Goal: Task Accomplishment & Management: Complete application form

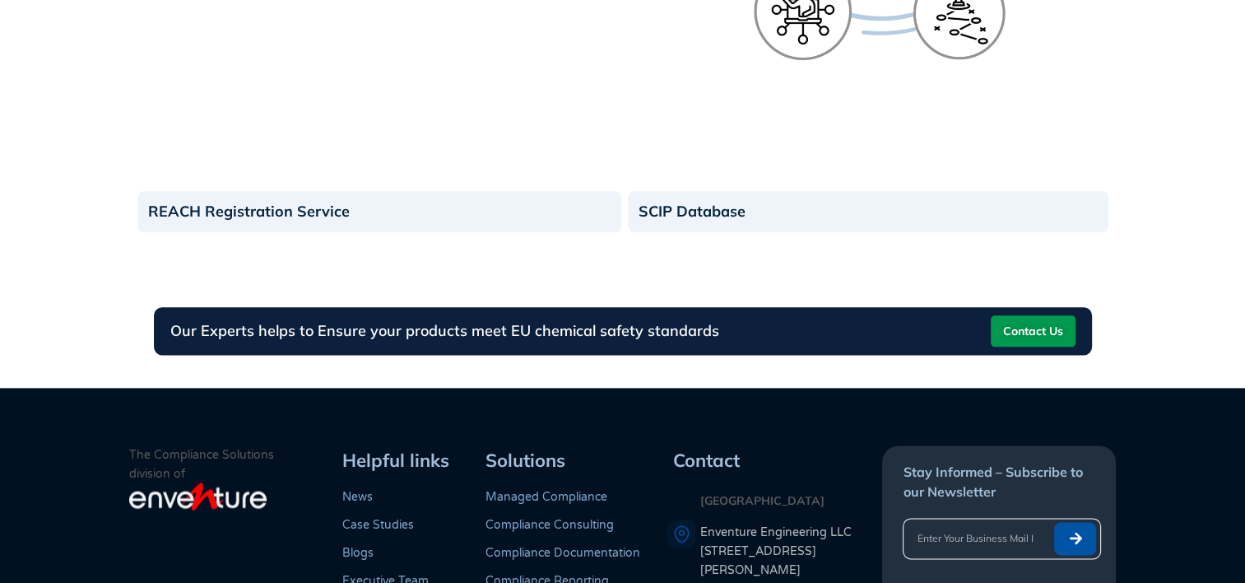
scroll to position [1985, 0]
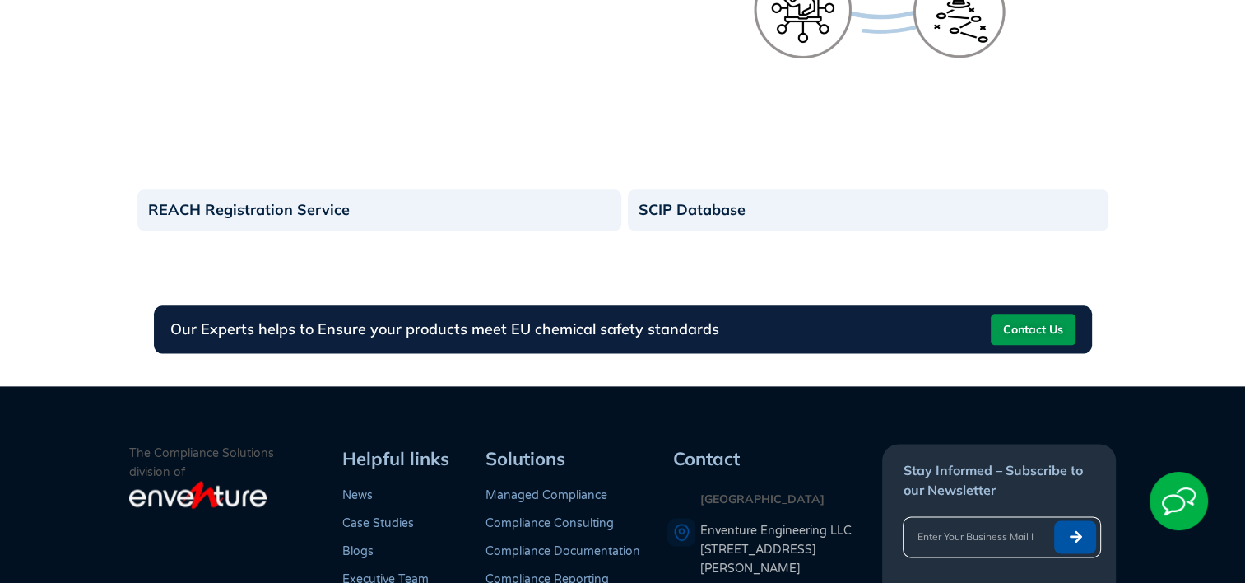
click at [1022, 316] on span "Contact Us" at bounding box center [1033, 329] width 60 height 26
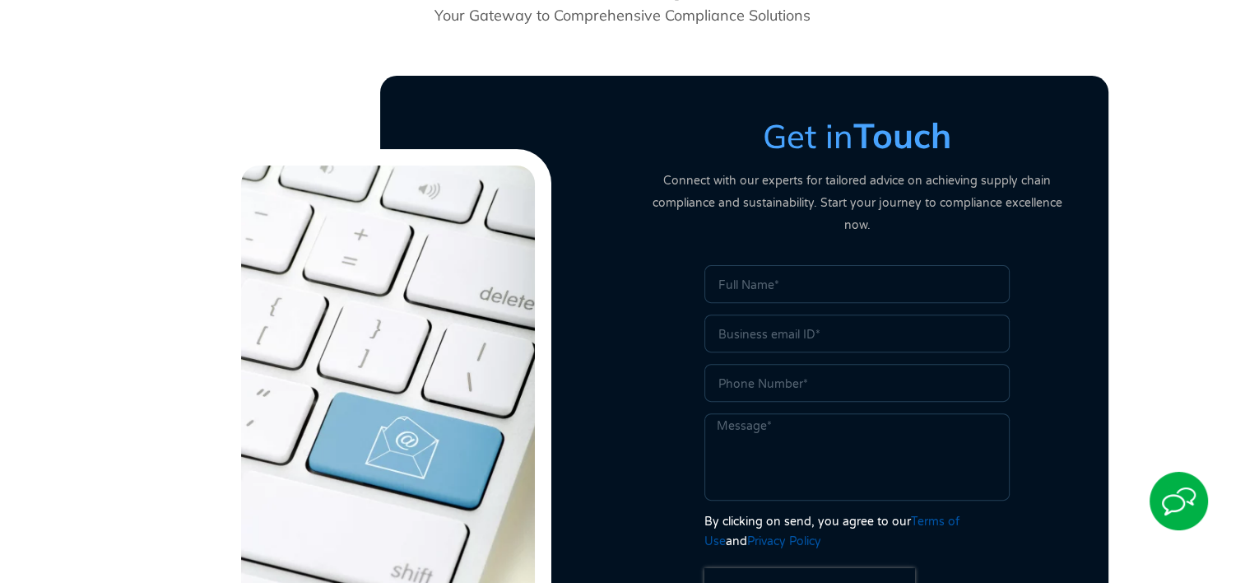
scroll to position [500, 0]
click at [800, 272] on input "Name" at bounding box center [856, 284] width 305 height 38
type input "Greg Sebring"
type input "greg.sebring@pyramidlabs.com"
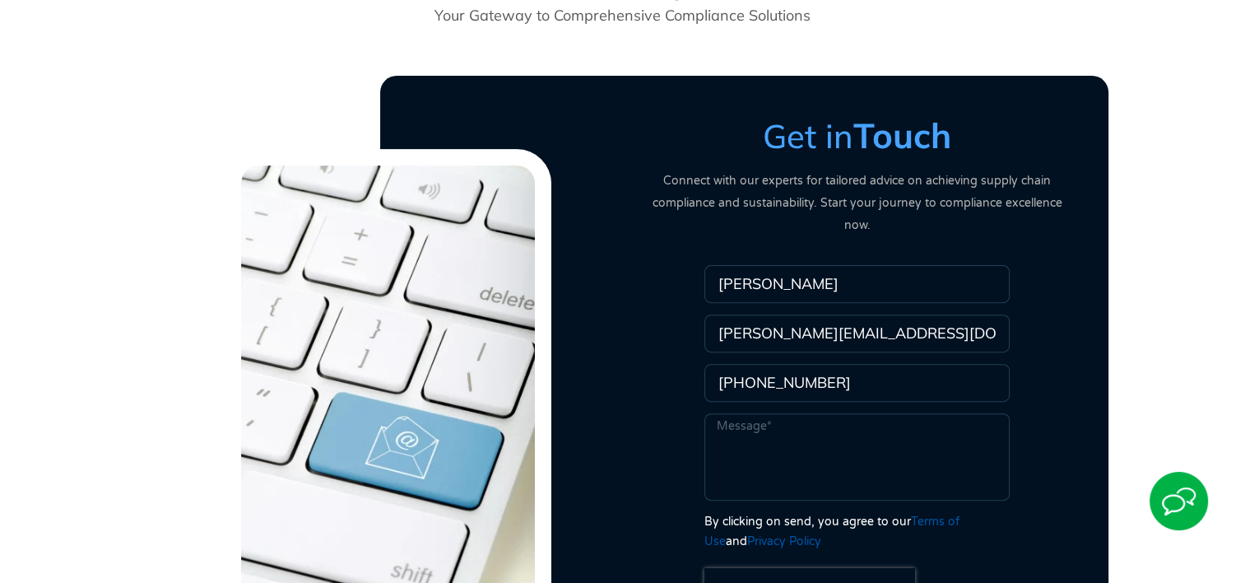
type input "303-506-5660"
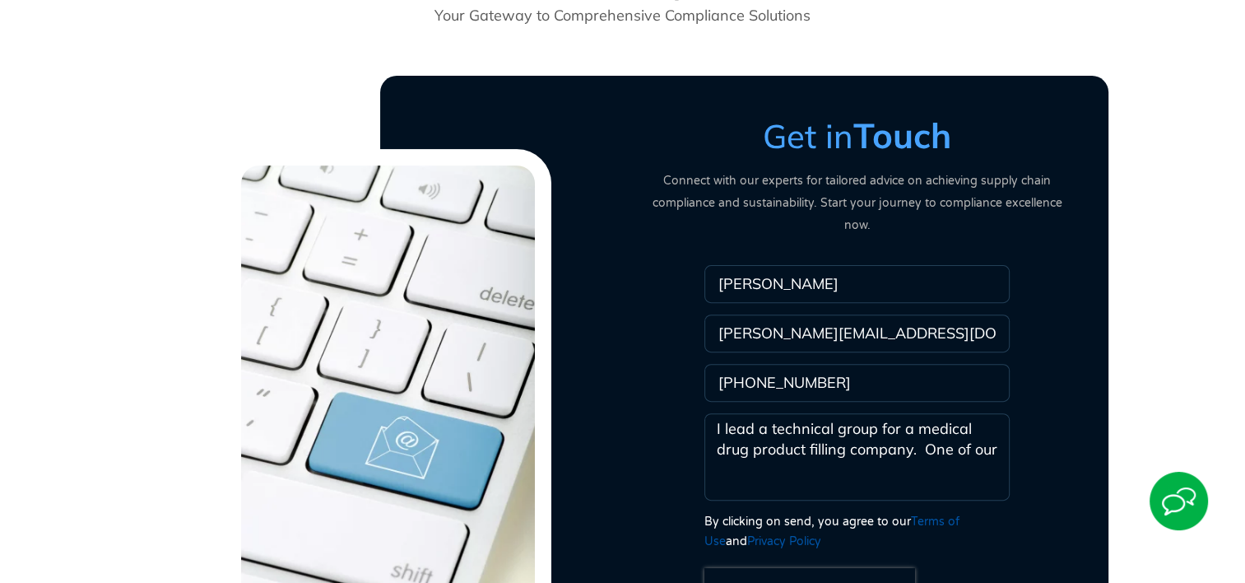
click at [864, 432] on textarea "I lead a technical group for a medical drug product filling company. One of our" at bounding box center [856, 456] width 305 height 87
click at [986, 413] on textarea "I lead a technical group for a medical drug product filling company. One of our" at bounding box center [856, 456] width 305 height 87
drag, startPoint x: 866, startPoint y: 448, endPoint x: 967, endPoint y: 446, distance: 101.2
click at [967, 446] on textarea "I lead a technical group for a Contract Manufacturing Organization filling medi…" at bounding box center [856, 456] width 305 height 87
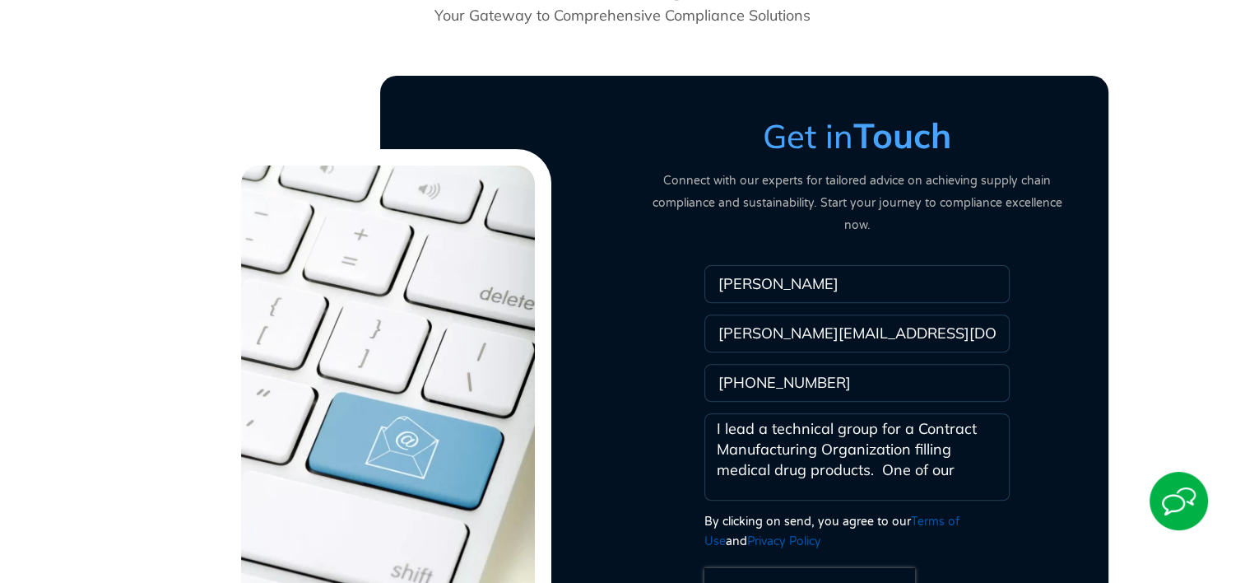
click at [968, 450] on textarea "I lead a technical group for a Contract Manufacturing Organization filling medi…" at bounding box center [856, 456] width 305 height 87
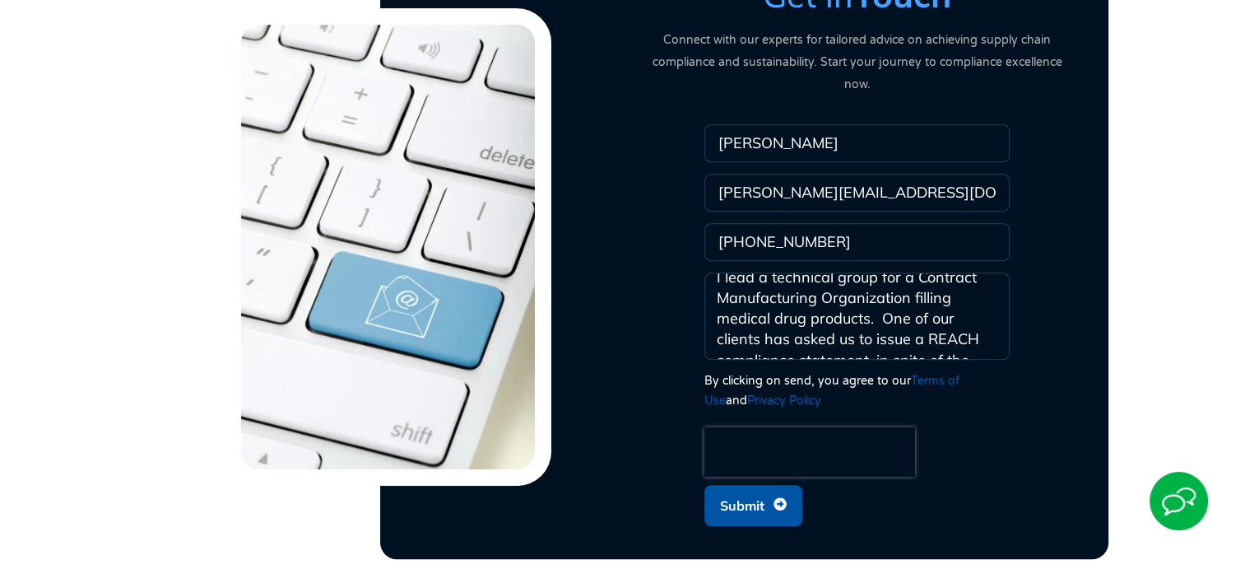
scroll to position [0, 0]
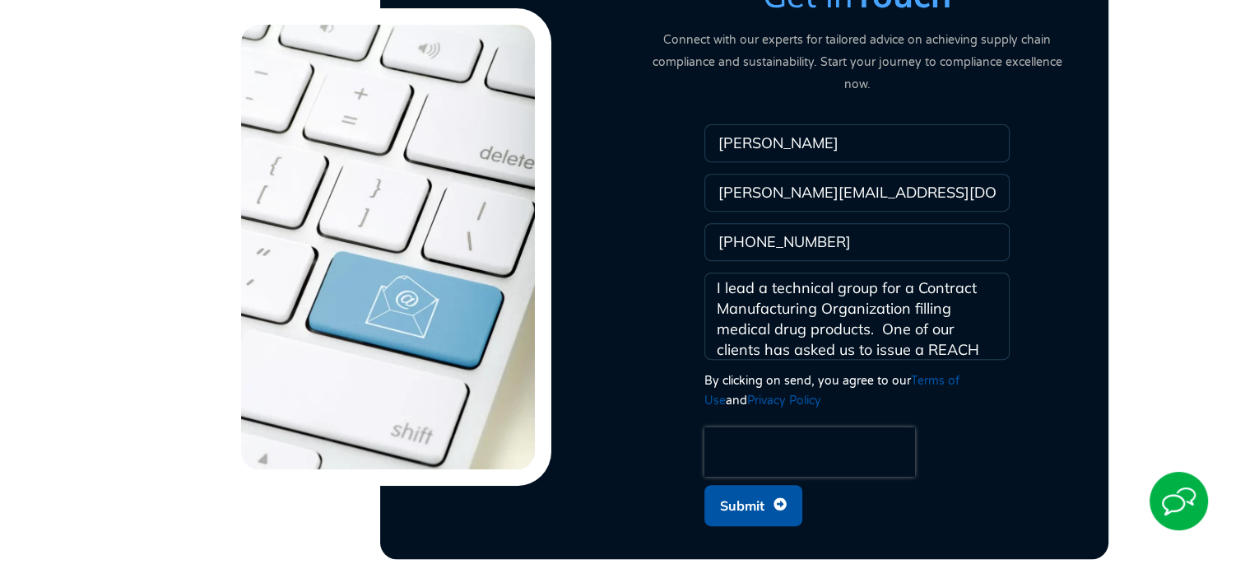
drag, startPoint x: 847, startPoint y: 328, endPoint x: 681, endPoint y: 229, distance: 192.6
click at [681, 229] on div "Name Greg Sebring Email greg.sebring@pyramidlabs.com Phone 303-506-5660 Message…" at bounding box center [857, 329] width 436 height 410
type textarea "I lead a technical group for a Contract Manufacturing Organization filling medi…"
click at [755, 490] on span "Submit" at bounding box center [742, 505] width 44 height 31
